Goal: Communication & Community: Answer question/provide support

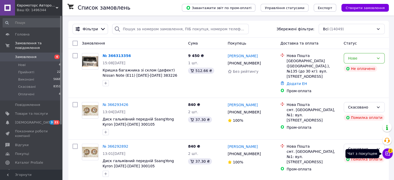
click at [388, 152] on span "2" at bounding box center [390, 150] width 5 height 5
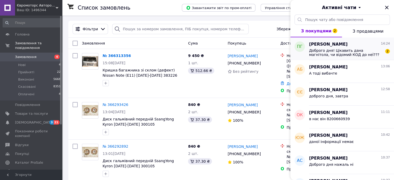
click at [341, 48] on span "Доброго дня! Цікавить дана магнітола, чи відомий КОД до неї???" at bounding box center [346, 52] width 74 height 8
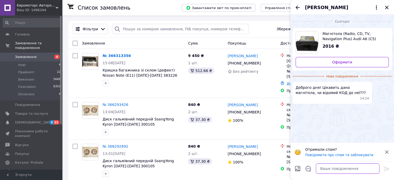
click at [325, 169] on textarea at bounding box center [348, 168] width 64 height 10
type textarea "Доброго дня, коду немає"
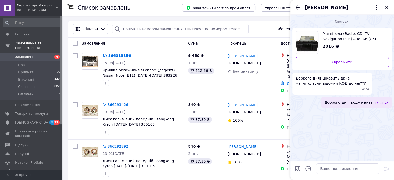
drag, startPoint x: 387, startPoint y: 5, endPoint x: 374, endPoint y: 0, distance: 14.0
click at [387, 5] on icon "Закрити" at bounding box center [387, 7] width 6 height 6
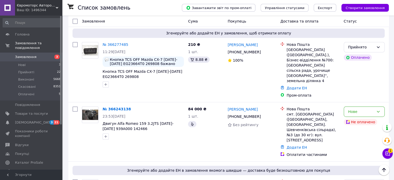
scroll to position [233, 0]
click at [390, 153] on button "Чат з покупцем 1" at bounding box center [387, 153] width 10 height 10
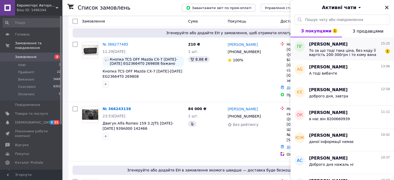
click at [337, 49] on span "То за що тоді така ціна, без коду її вартість 200-300грн і то кому вана потрібн…" at bounding box center [346, 52] width 74 height 8
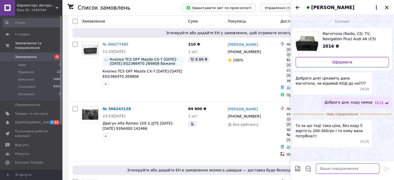
click at [327, 169] on textarea at bounding box center [348, 168] width 64 height 10
type textarea "навіщо тоді пишете сюди і не купуєте за 300 грн?"
